Goal: Information Seeking & Learning: Learn about a topic

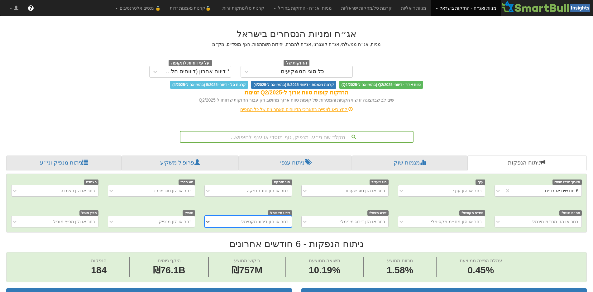
click at [304, 138] on div "הקלד שם ני״ע, מנפיק, גוף מוסדי או ענף לחיפוש..." at bounding box center [297, 137] width 234 height 12
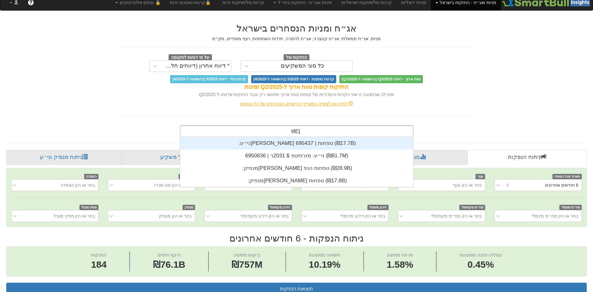
scroll to position [50, 0]
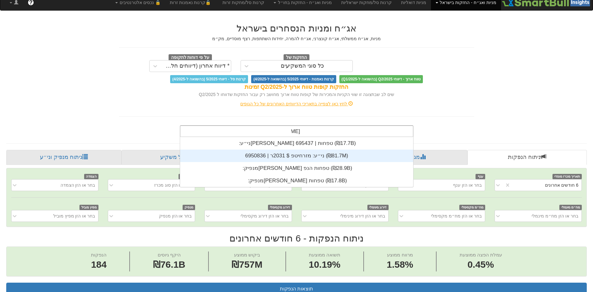
type input "מז"
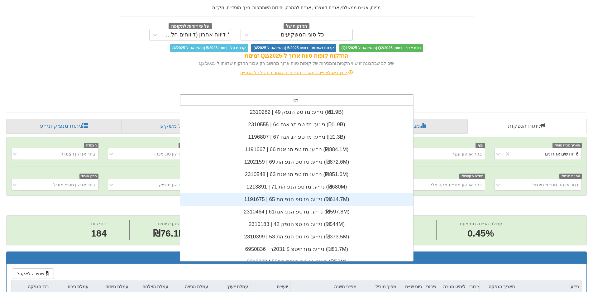
scroll to position [81, 0]
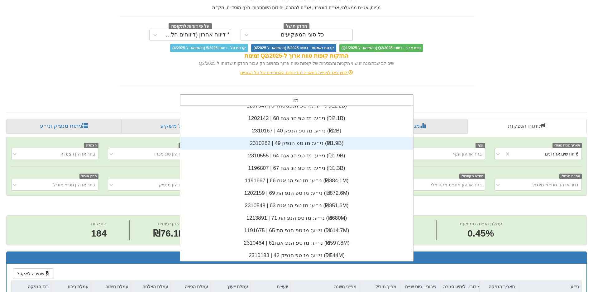
click at [292, 144] on div "ני״ע: ‏מז טפ הנפק 49 | 2310282 ‎(₪1.9B)‎" at bounding box center [296, 143] width 233 height 12
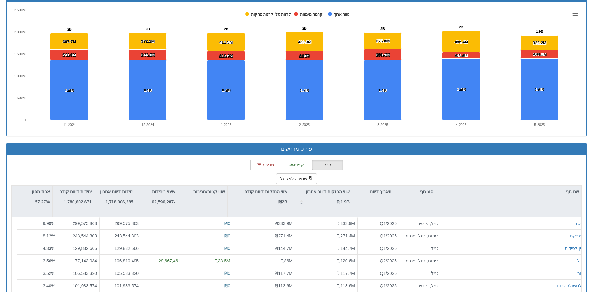
scroll to position [466, 0]
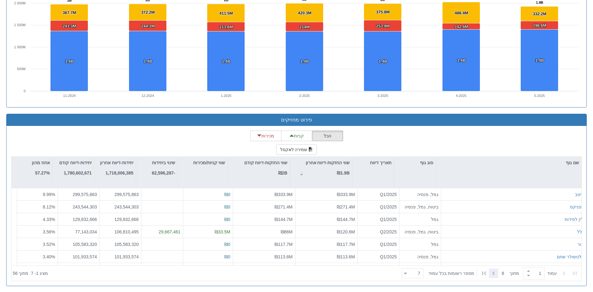
click at [494, 273] on icon at bounding box center [493, 273] width 7 height 7
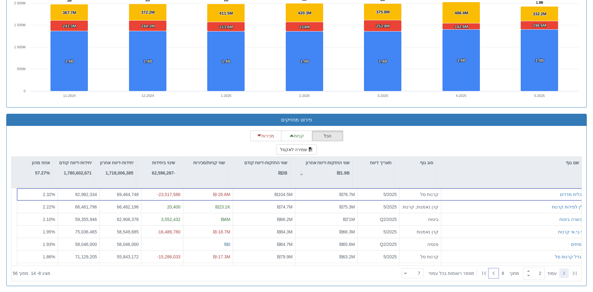
click at [565, 272] on icon at bounding box center [564, 273] width 7 height 7
click at [494, 273] on icon at bounding box center [493, 273] width 7 height 7
click at [567, 273] on icon at bounding box center [564, 273] width 7 height 7
click at [493, 272] on icon at bounding box center [494, 274] width 2 height 4
click at [493, 272] on icon at bounding box center [493, 273] width 7 height 7
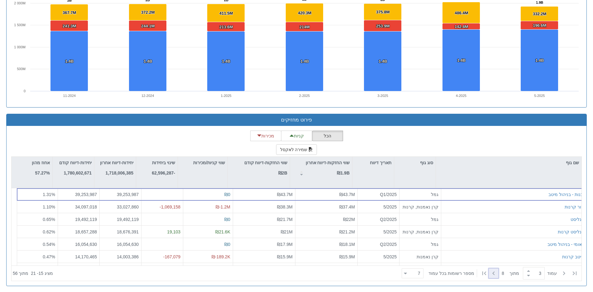
click at [493, 272] on icon at bounding box center [493, 273] width 7 height 7
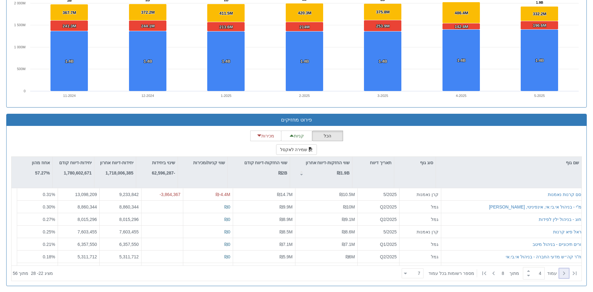
click at [564, 272] on icon at bounding box center [564, 274] width 2 height 4
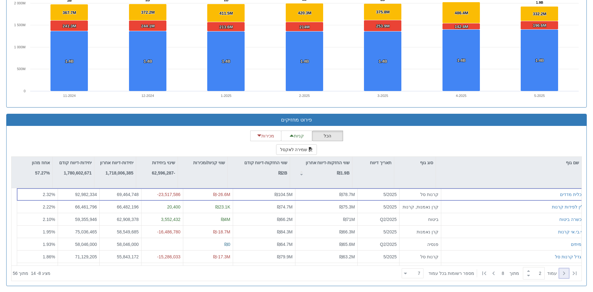
click at [564, 272] on icon at bounding box center [564, 274] width 2 height 4
type input "1"
click at [564, 272] on icon at bounding box center [564, 274] width 2 height 4
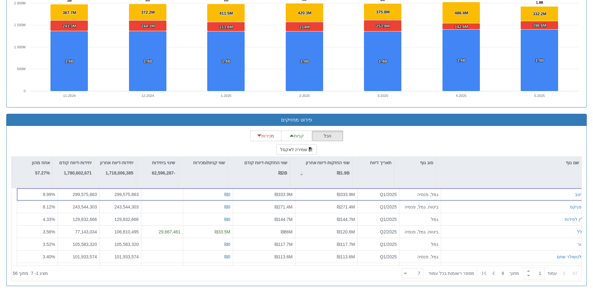
click at [564, 272] on icon at bounding box center [564, 274] width 2 height 4
